Goal: Task Accomplishment & Management: Manage account settings

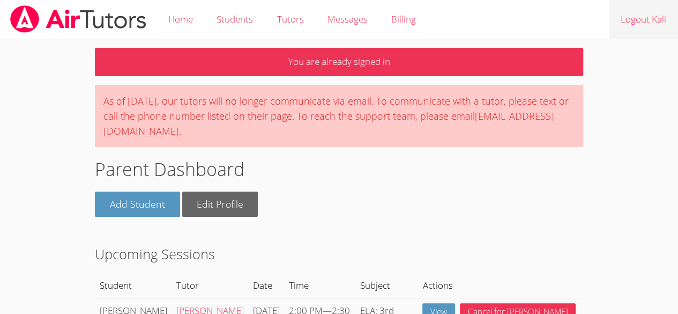
click at [642, 26] on link "Logout Kali" at bounding box center [643, 19] width 69 height 39
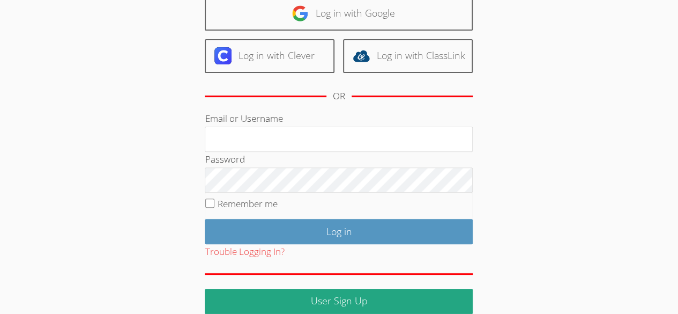
scroll to position [134, 0]
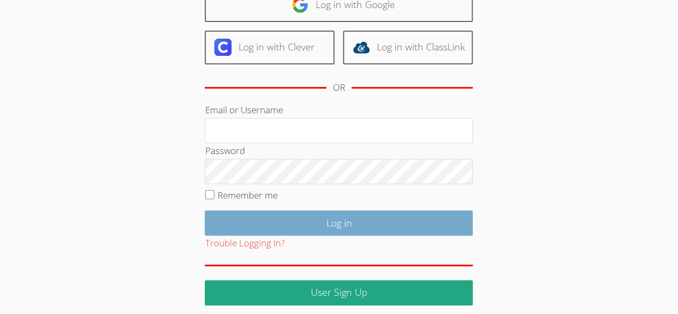
type input "owenlogan"
click at [313, 224] on input "Log in" at bounding box center [339, 222] width 268 height 25
